Goal: Obtain resource: Obtain resource

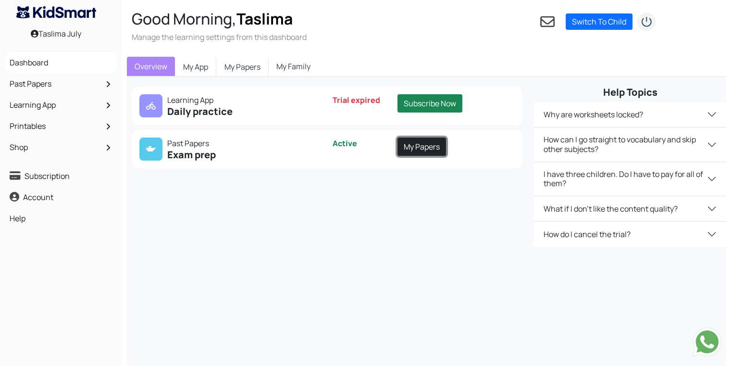
click at [419, 150] on link "My Papers" at bounding box center [421, 146] width 49 height 18
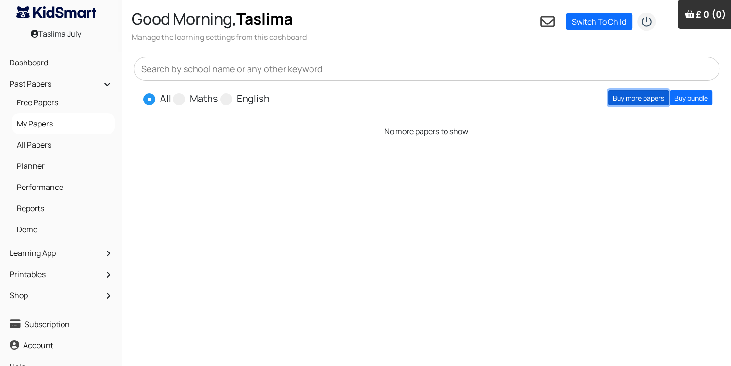
click at [646, 95] on link "Buy more papers" at bounding box center [638, 97] width 60 height 15
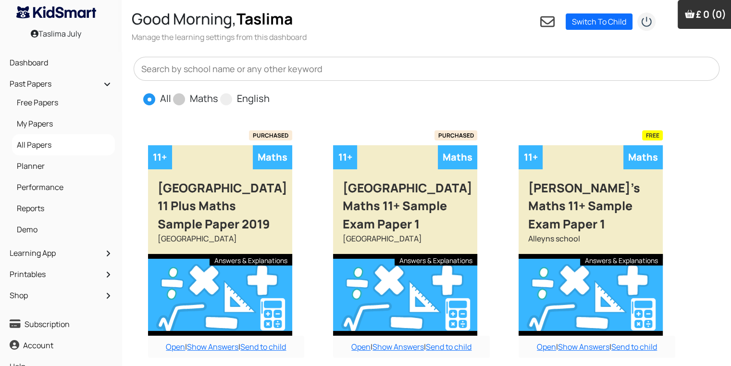
click at [200, 99] on label "Maths" at bounding box center [204, 98] width 28 height 14
click at [218, 98] on input "Maths" at bounding box center [221, 94] width 6 height 6
radio input "true"
click at [270, 91] on input "English" at bounding box center [273, 94] width 6 height 6
radio input "true"
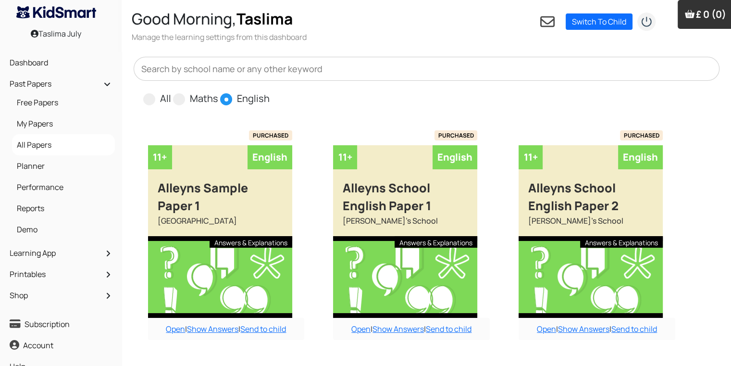
click at [171, 91] on input "All" at bounding box center [174, 94] width 6 height 6
radio input "true"
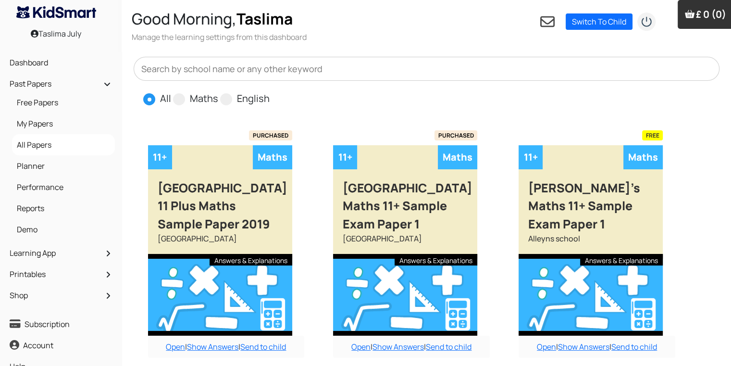
click at [218, 91] on input "Maths" at bounding box center [221, 94] width 6 height 6
radio input "true"
click at [270, 91] on input "English" at bounding box center [273, 94] width 6 height 6
radio input "true"
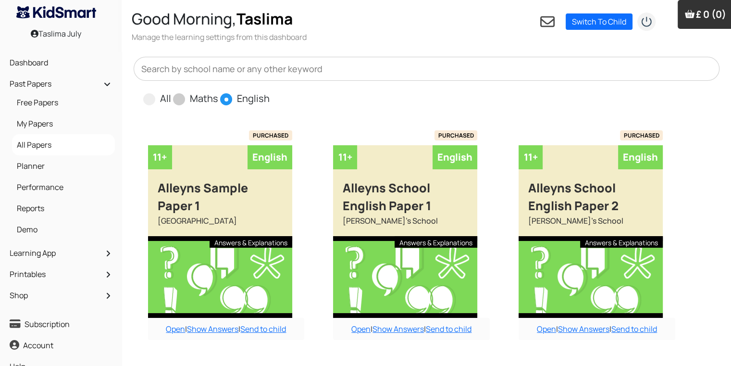
click at [188, 100] on span "Maths" at bounding box center [196, 98] width 47 height 14
click at [177, 102] on span at bounding box center [179, 99] width 12 height 12
click at [218, 98] on input "Maths" at bounding box center [221, 94] width 6 height 6
radio input "true"
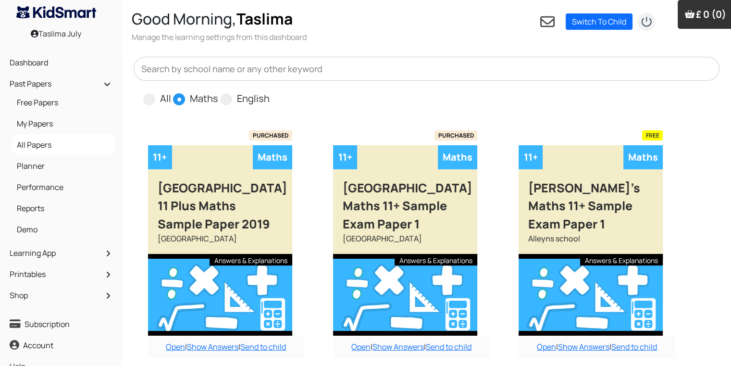
scroll to position [320, 0]
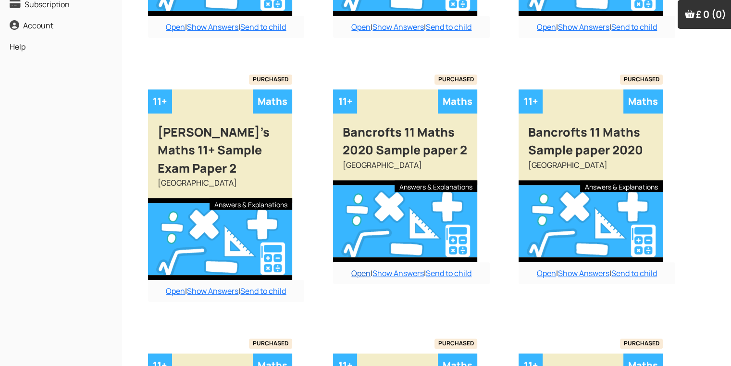
click at [358, 270] on link "Open" at bounding box center [360, 273] width 19 height 11
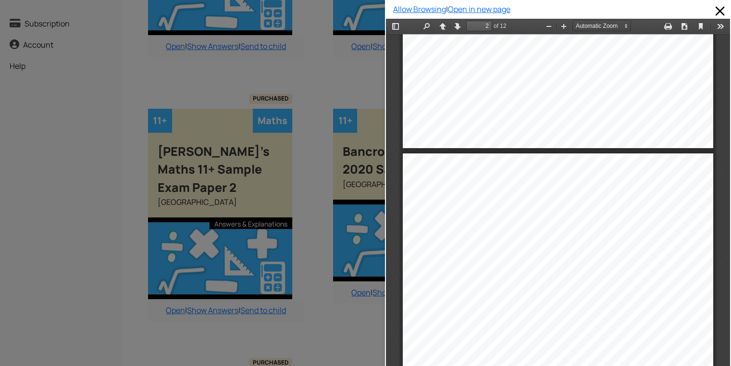
scroll to position [325, 0]
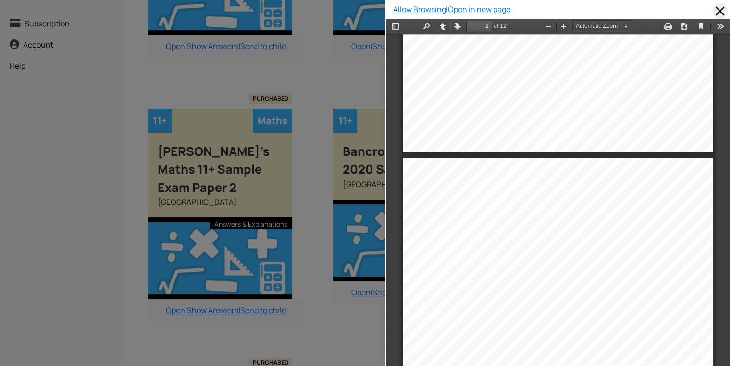
click at [713, 9] on span at bounding box center [719, 10] width 15 height 15
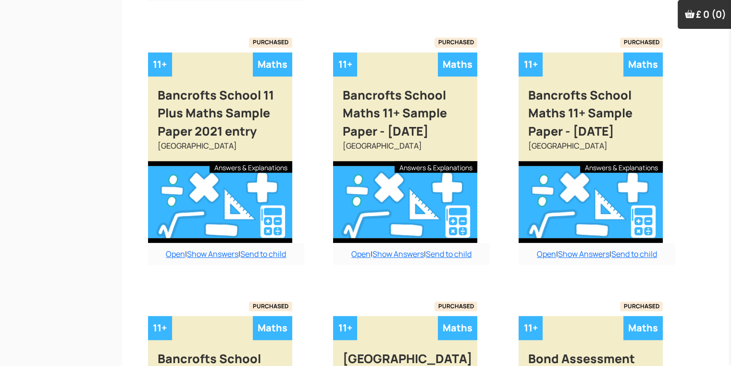
scroll to position [300, 0]
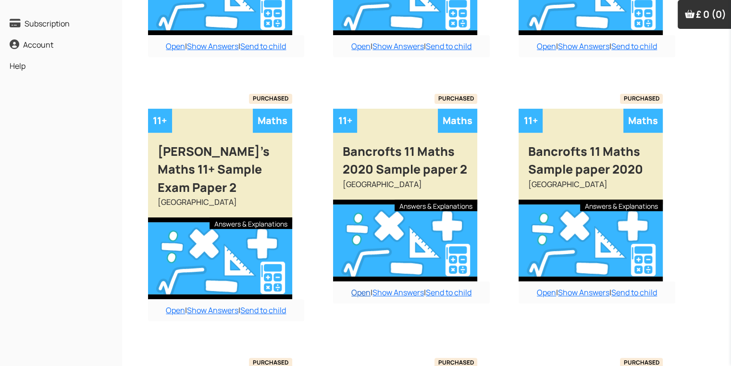
click at [363, 289] on link "Open" at bounding box center [360, 292] width 19 height 11
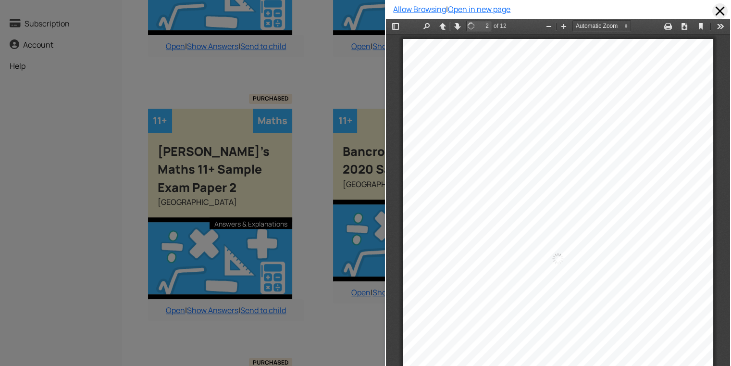
scroll to position [325, 0]
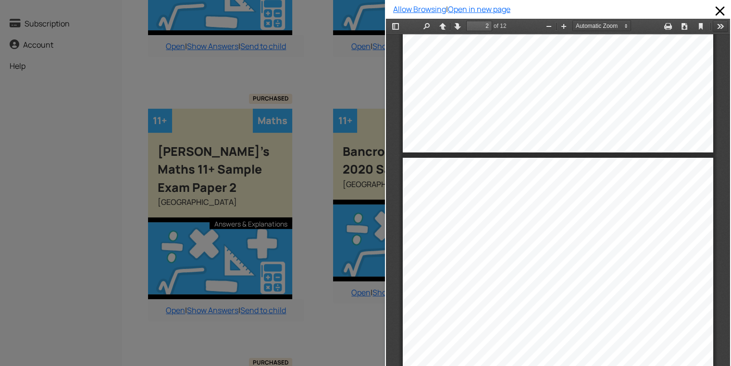
click at [713, 24] on button "Tools" at bounding box center [720, 26] width 15 height 12
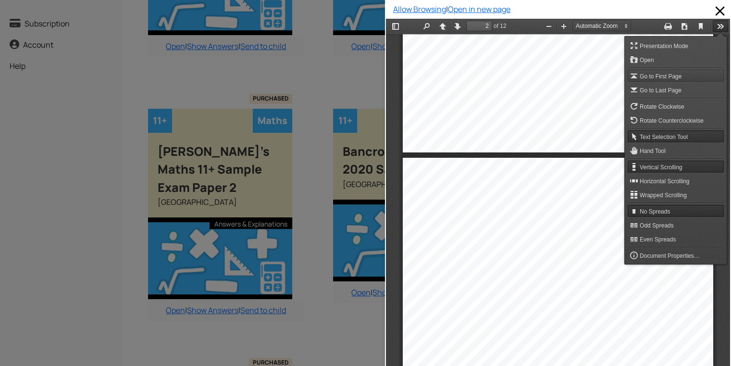
click at [644, 77] on span "Go to First Page" at bounding box center [662, 76] width 44 height 7
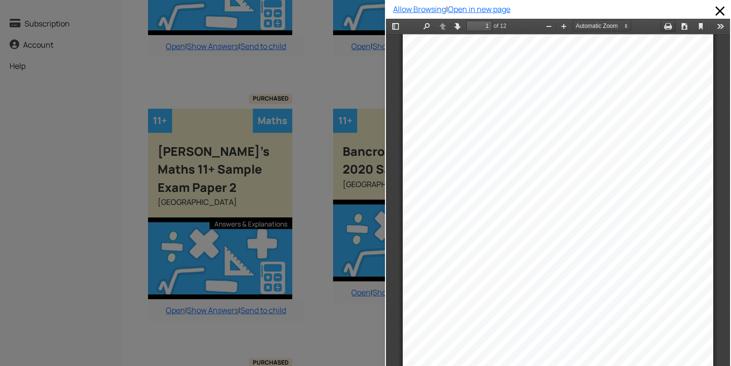
click at [665, 24] on button "Print" at bounding box center [667, 26] width 15 height 12
click at [717, 7] on span at bounding box center [719, 10] width 15 height 15
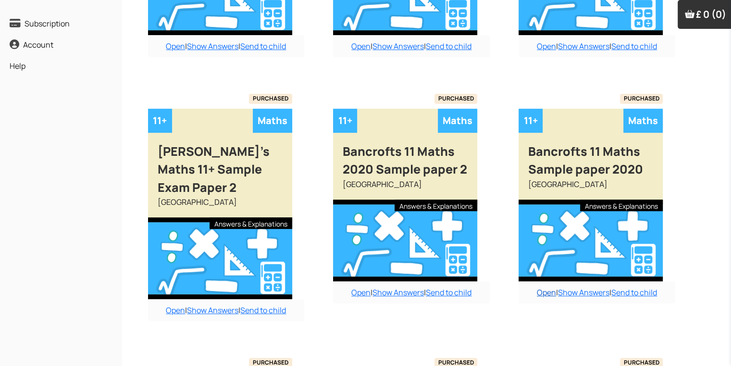
click at [548, 291] on link "Open" at bounding box center [546, 292] width 19 height 11
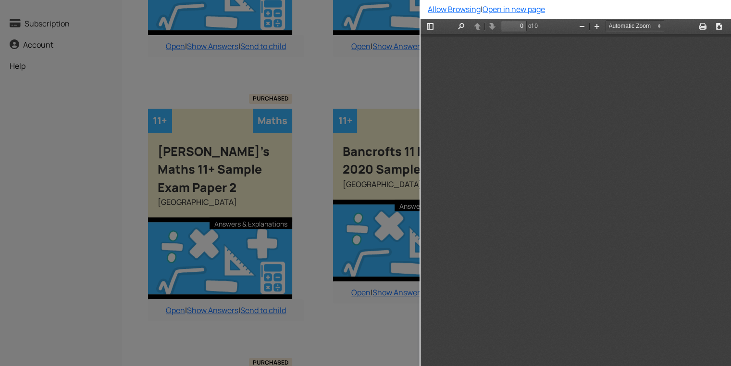
scroll to position [0, 0]
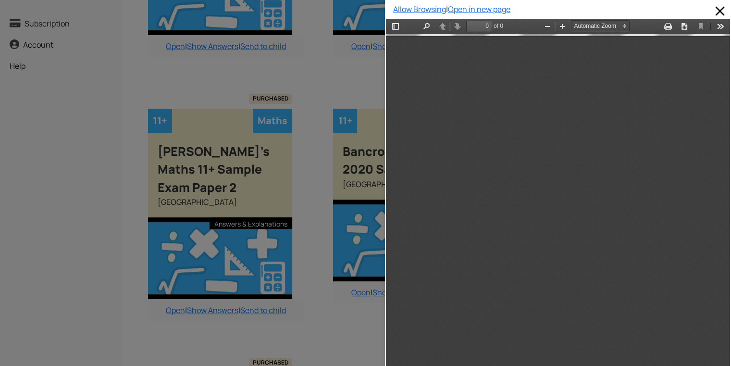
type input "1"
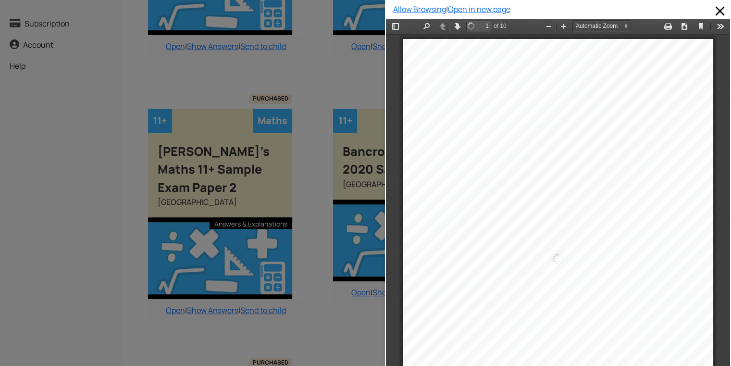
scroll to position [5, 0]
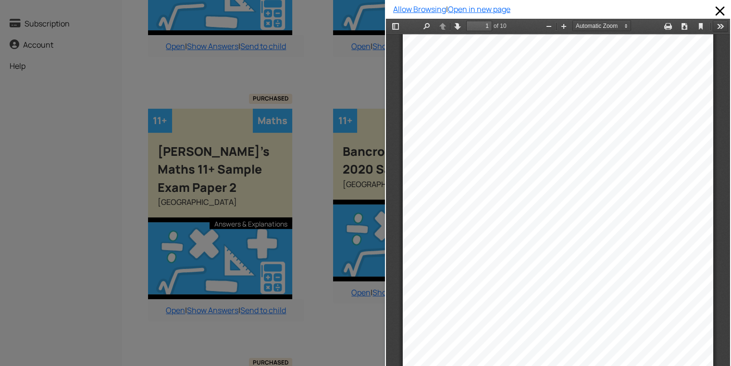
click at [713, 24] on button "Tools" at bounding box center [720, 26] width 15 height 12
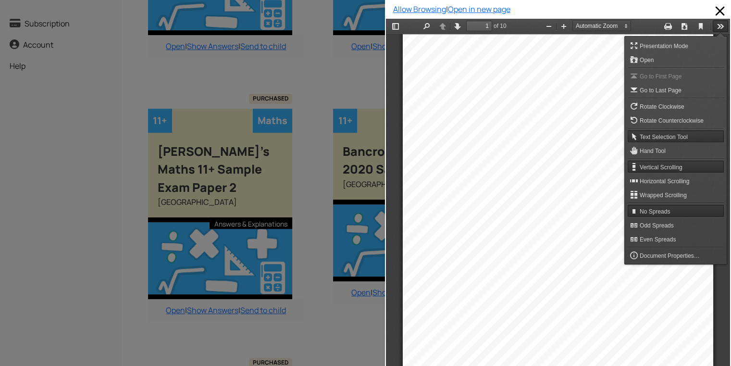
click at [526, 52] on div "BANCROFT’S SCHOOL 11 + EXAMINATION Mathematics S ample P aper 1 Time allowed 45…" at bounding box center [558, 253] width 310 height 439
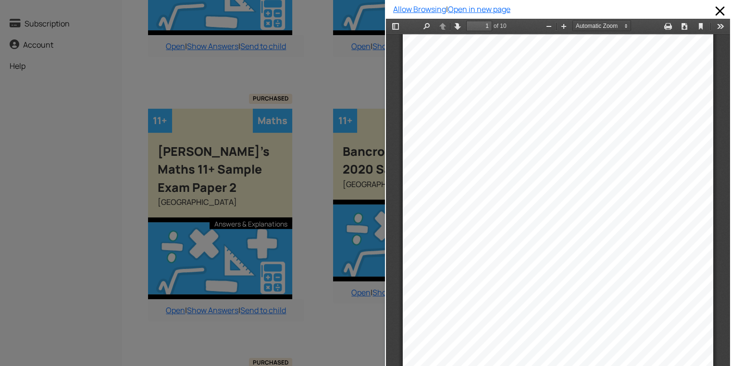
click at [646, 19] on div "Toggle Sidebar Find Previous Next 1 of 10 Presentation Mode Open Print Download…" at bounding box center [558, 26] width 344 height 15
click at [660, 24] on button "Print" at bounding box center [667, 26] width 15 height 12
